Goal: Task Accomplishment & Management: Manage account settings

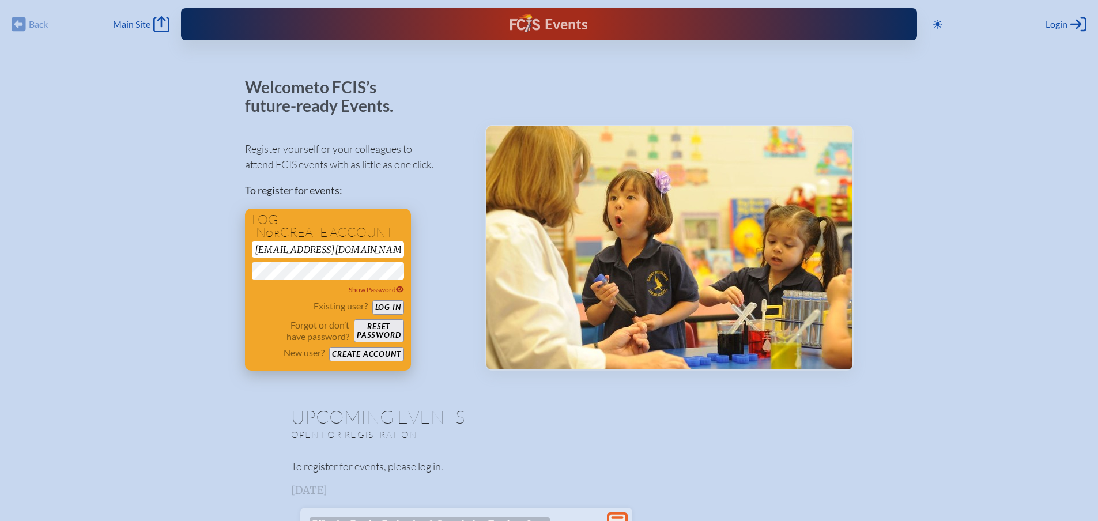
click at [390, 304] on button "Log in" at bounding box center [388, 307] width 32 height 14
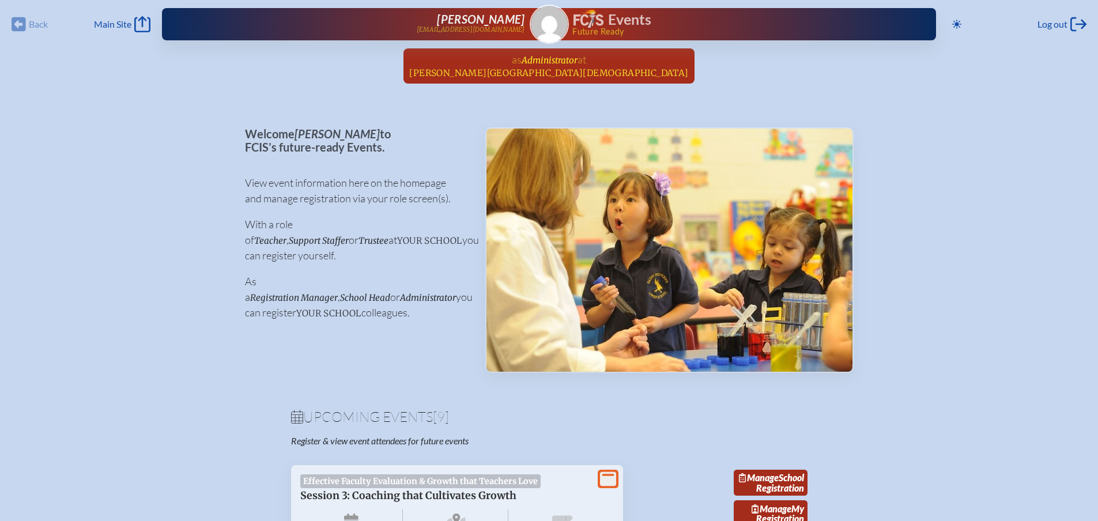
click at [561, 70] on span "[PERSON_NAME][GEOGRAPHIC_DATA][DEMOGRAPHIC_DATA]" at bounding box center [548, 72] width 279 height 11
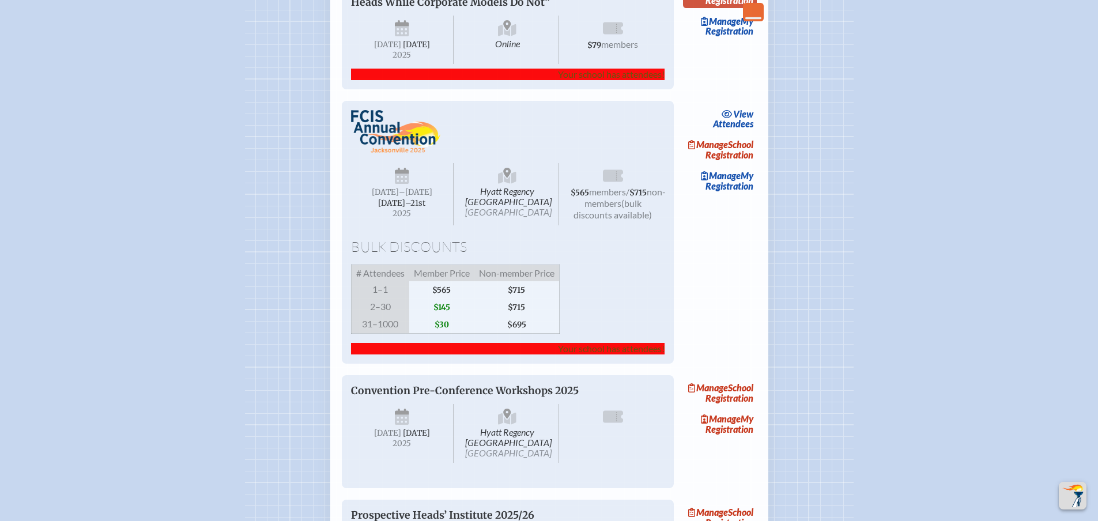
scroll to position [865, 0]
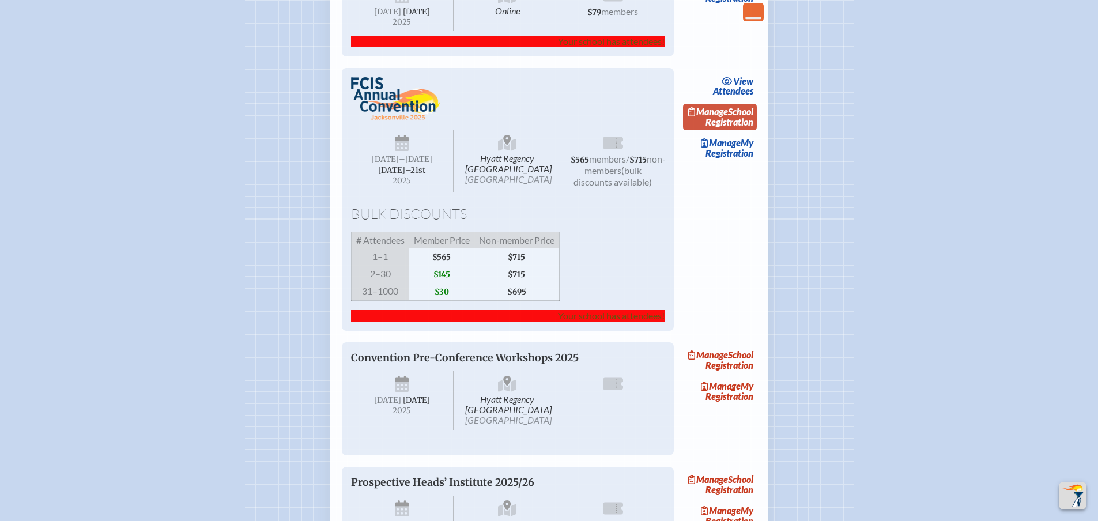
click at [741, 130] on link "Manage School Registration" at bounding box center [720, 117] width 74 height 27
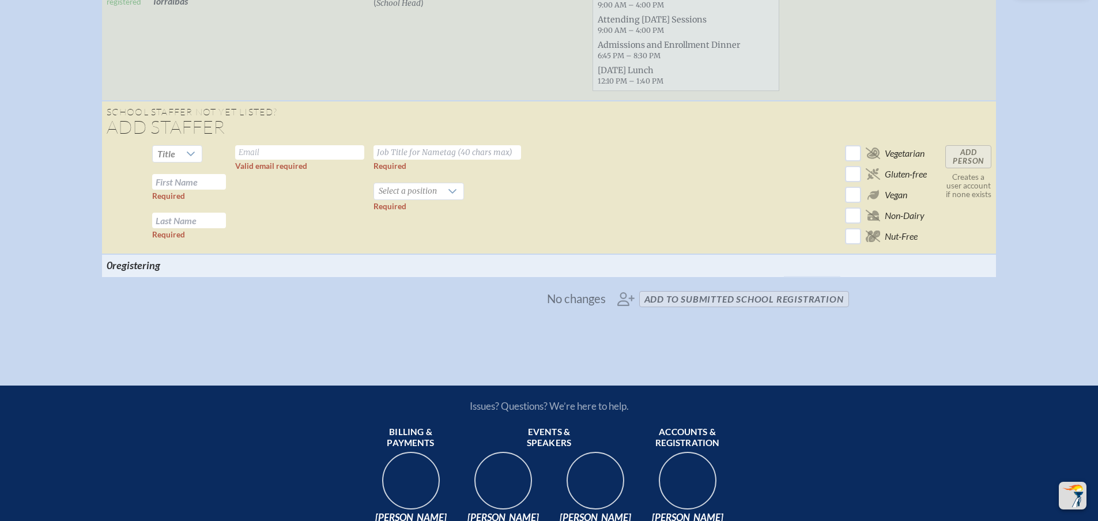
scroll to position [1326, 0]
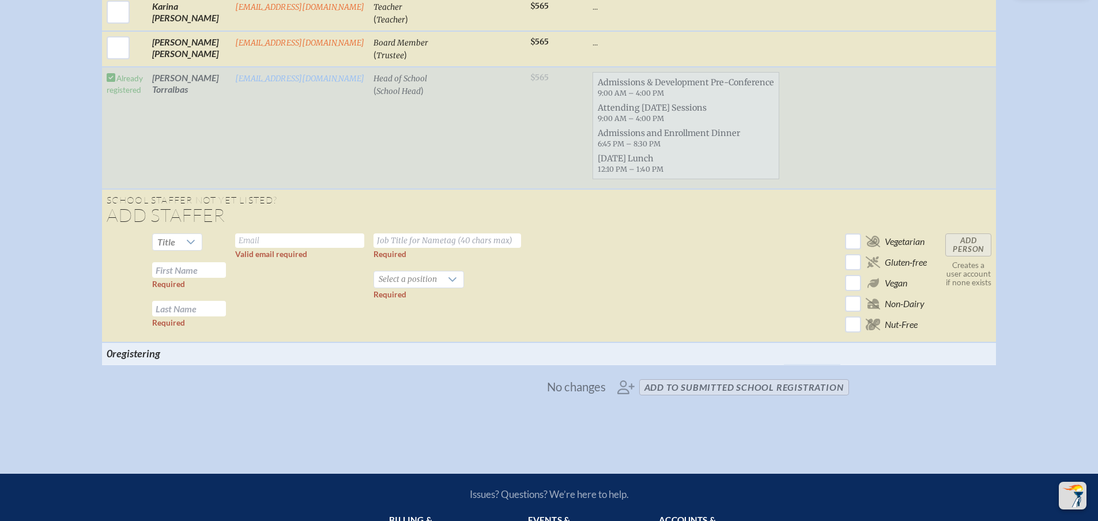
click at [568, 393] on span "No changes" at bounding box center [576, 386] width 59 height 13
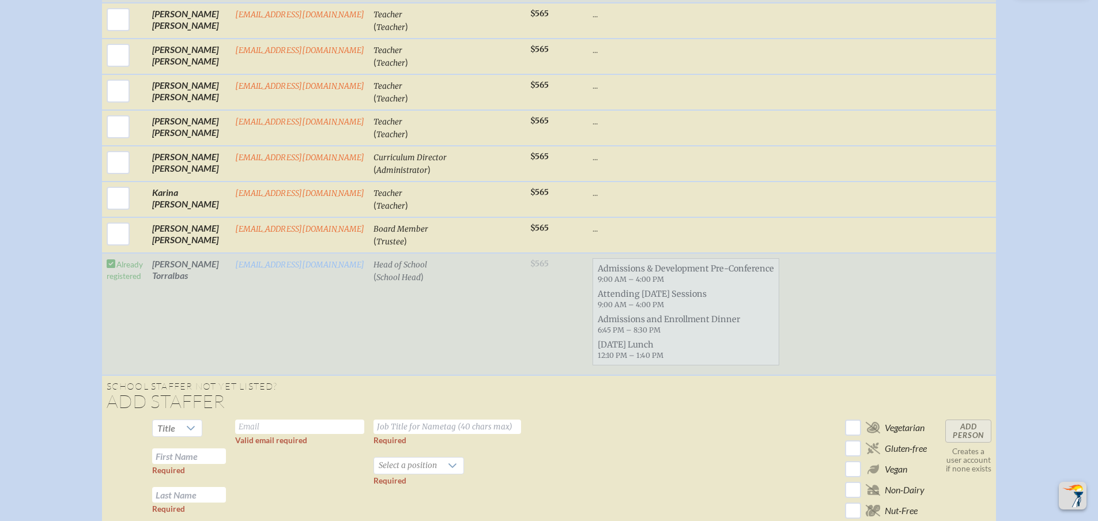
scroll to position [1095, 0]
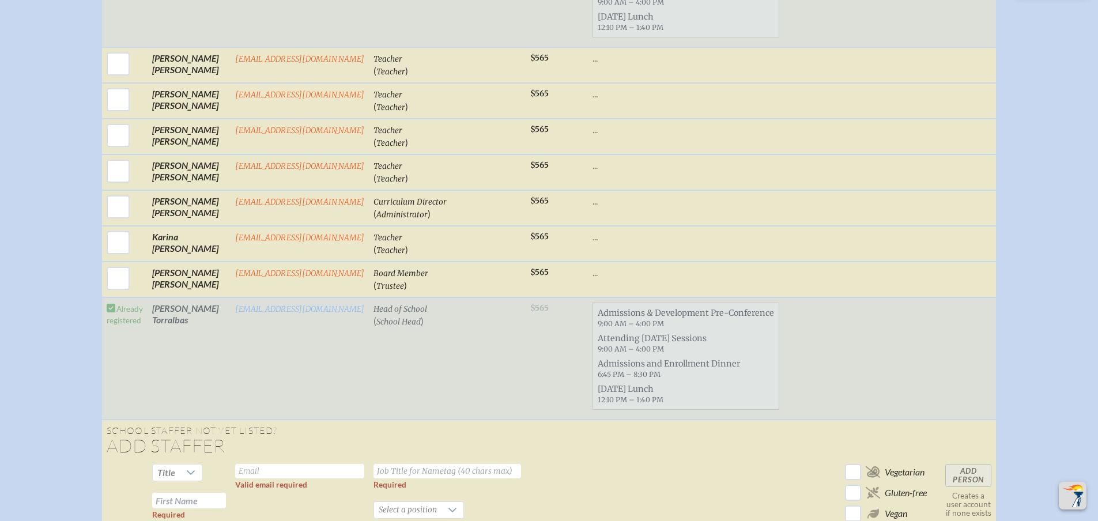
click at [634, 353] on span "9:00 AM – 4:00 PM" at bounding box center [631, 349] width 66 height 9
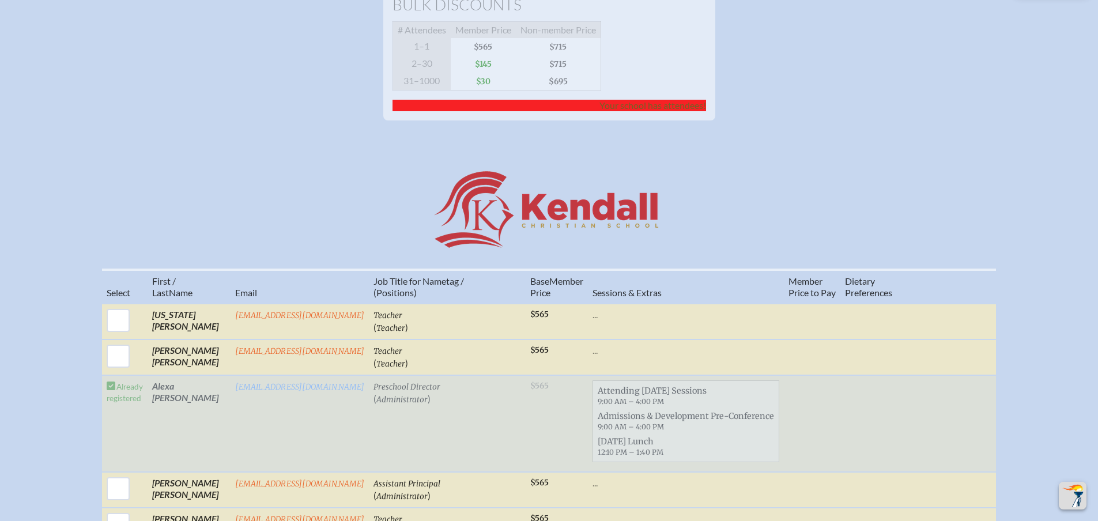
scroll to position [0, 0]
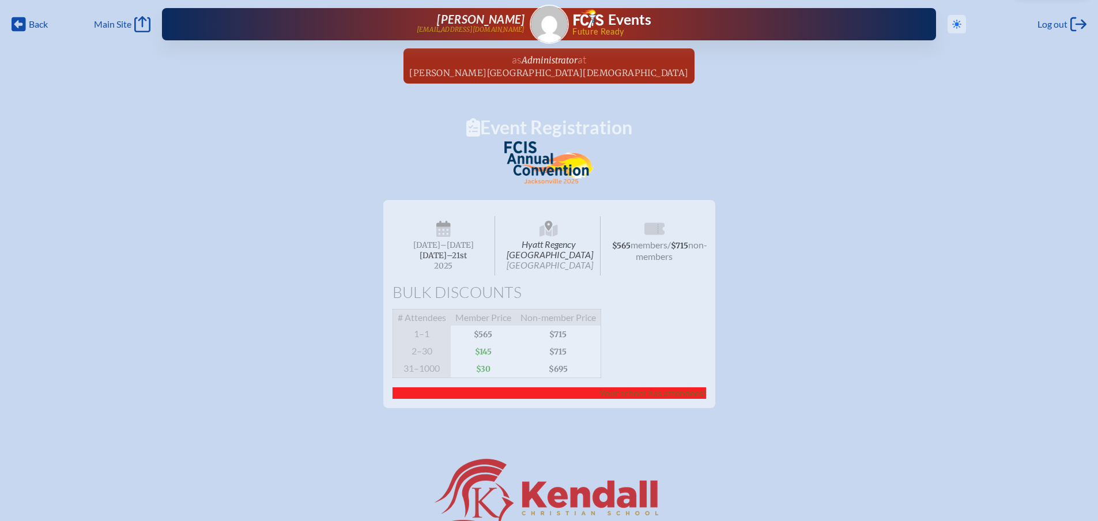
click at [950, 25] on span "Toggle to Dark Mode" at bounding box center [957, 24] width 18 height 18
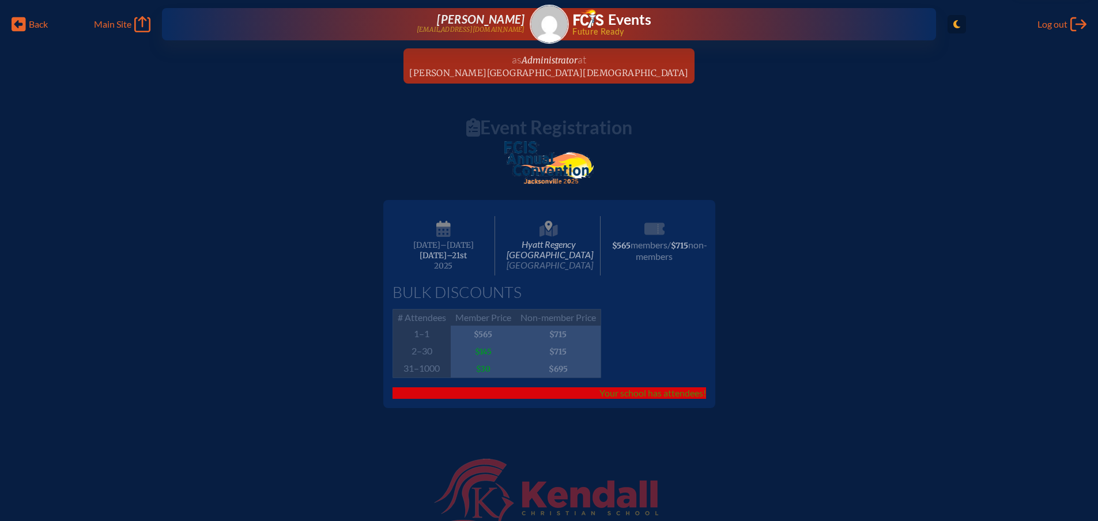
click at [961, 24] on span "Toggle to Light Mode" at bounding box center [957, 24] width 18 height 18
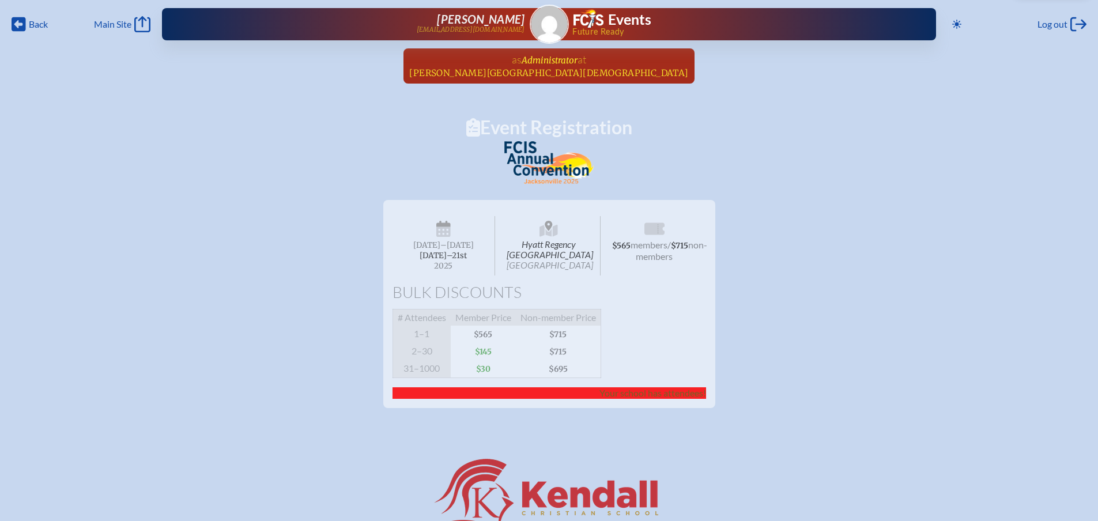
click at [537, 77] on span "[PERSON_NAME][GEOGRAPHIC_DATA][DEMOGRAPHIC_DATA]" at bounding box center [548, 72] width 279 height 11
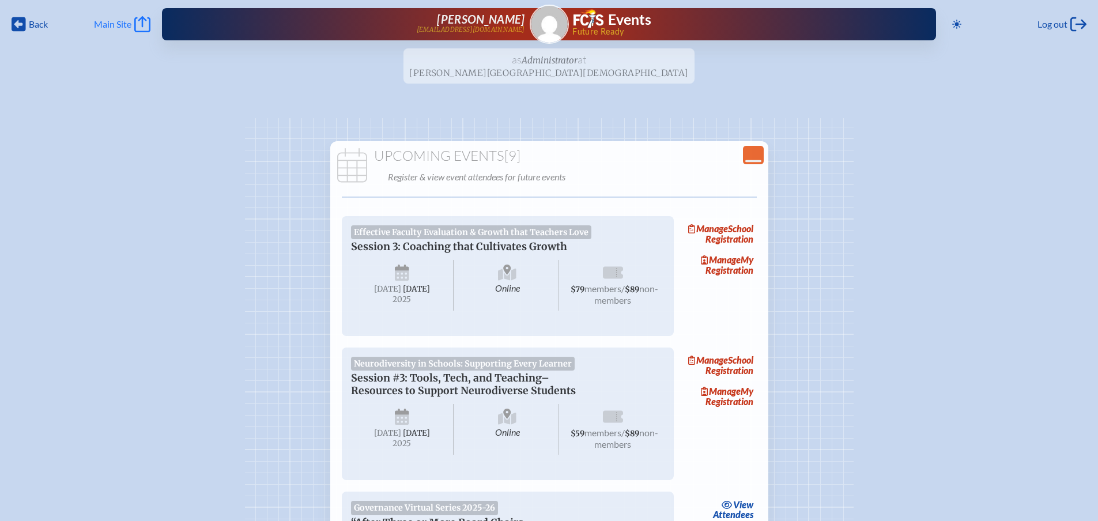
click at [129, 19] on span "Main Site" at bounding box center [112, 24] width 37 height 12
